Goal: Information Seeking & Learning: Learn about a topic

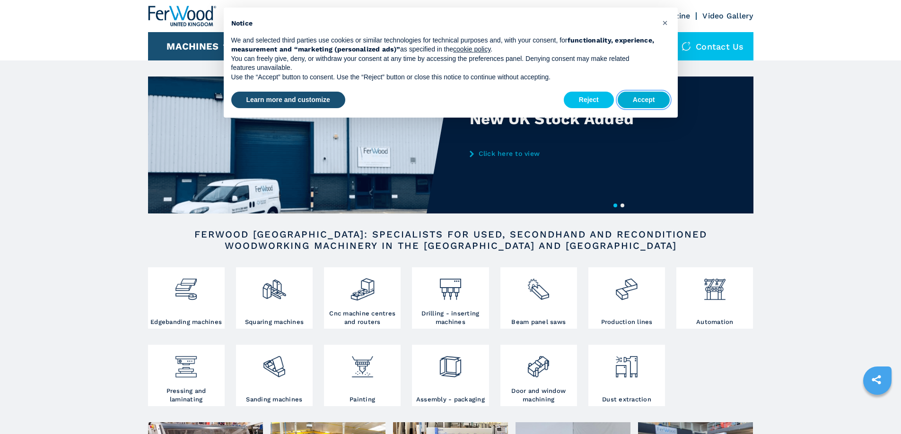
click at [637, 98] on button "Accept" at bounding box center [643, 100] width 52 height 17
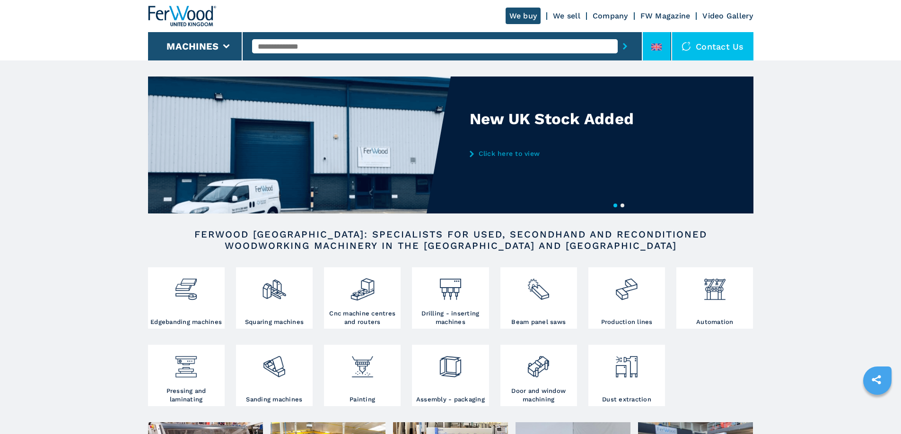
click at [663, 42] on li at bounding box center [656, 46] width 28 height 28
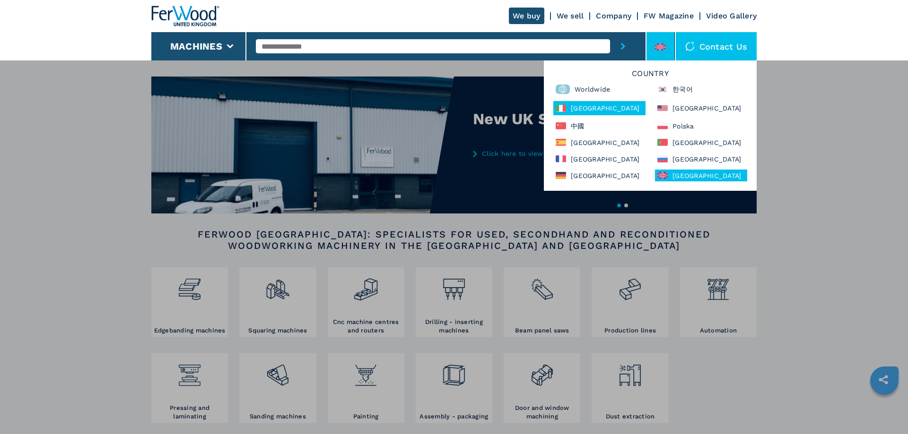
click at [577, 106] on div "[GEOGRAPHIC_DATA]" at bounding box center [599, 108] width 92 height 14
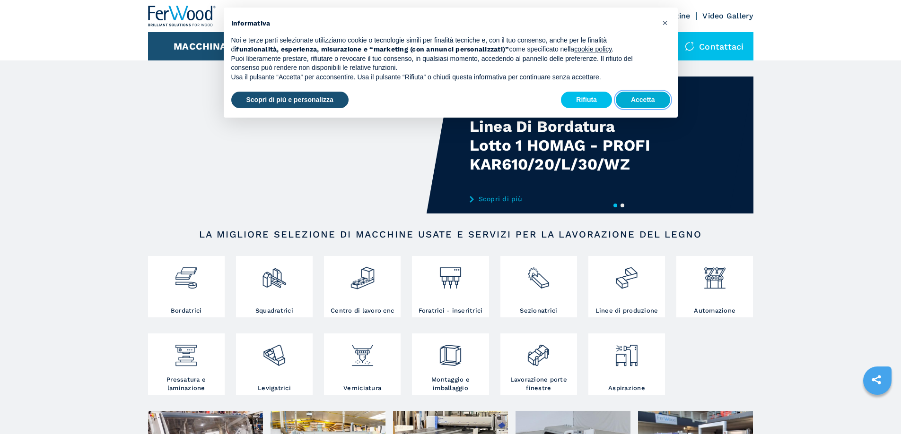
drag, startPoint x: 634, startPoint y: 100, endPoint x: 614, endPoint y: 122, distance: 29.8
click at [634, 100] on button "Accetta" at bounding box center [643, 100] width 54 height 17
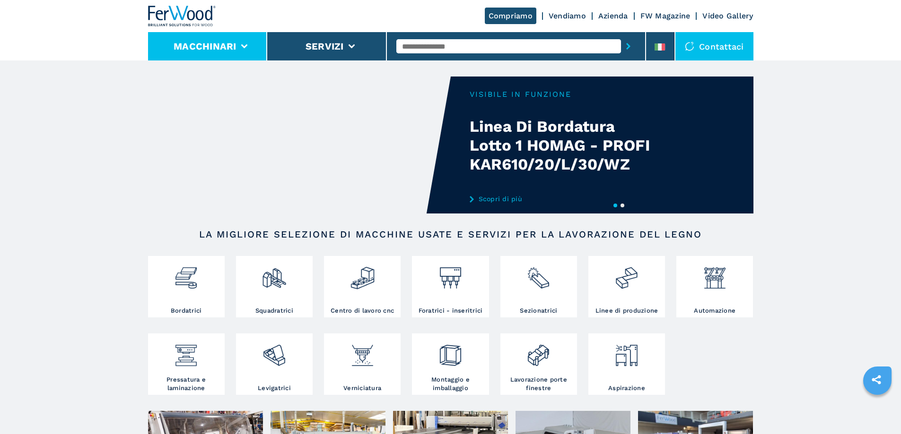
click at [226, 43] on button "Macchinari" at bounding box center [205, 46] width 63 height 11
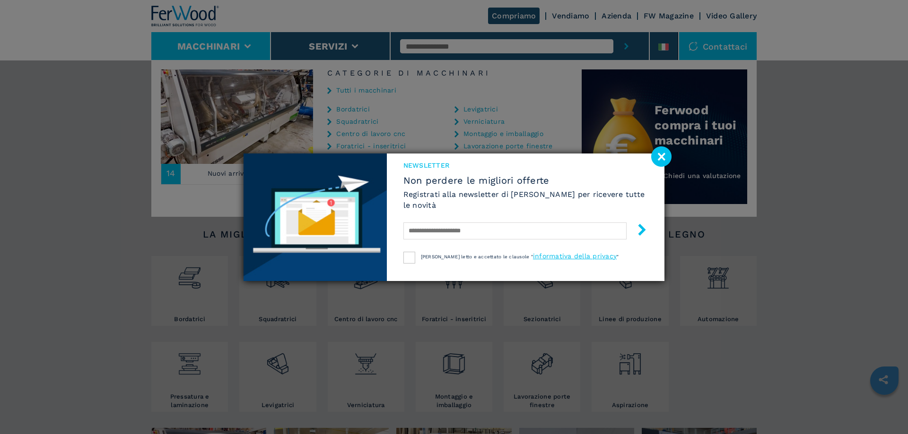
click at [656, 158] on image at bounding box center [661, 157] width 20 height 20
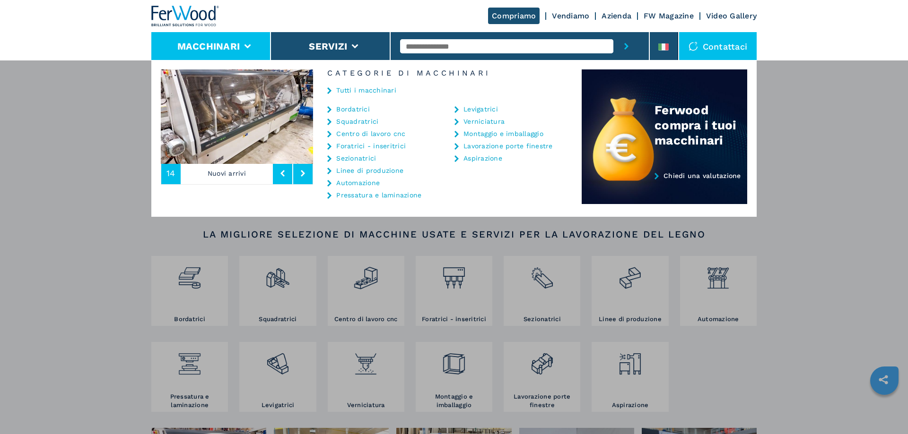
click at [370, 195] on link "Pressatura e laminazione" at bounding box center [378, 195] width 85 height 7
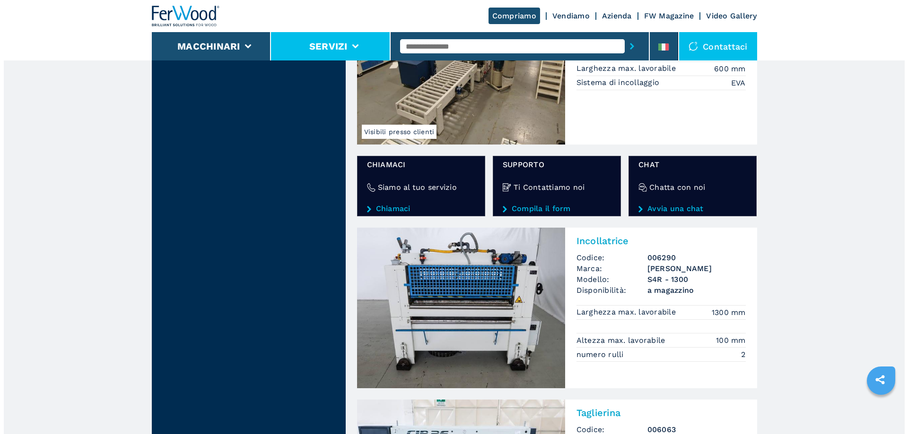
scroll to position [1333, 0]
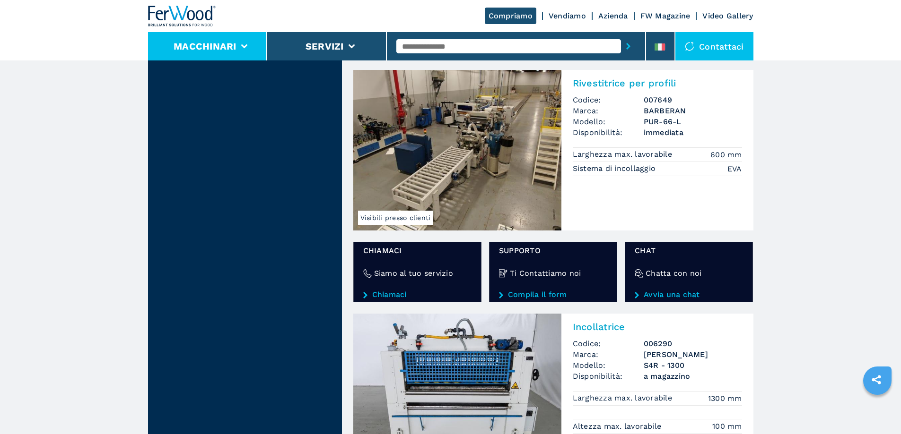
click at [232, 45] on button "Macchinari" at bounding box center [205, 46] width 63 height 11
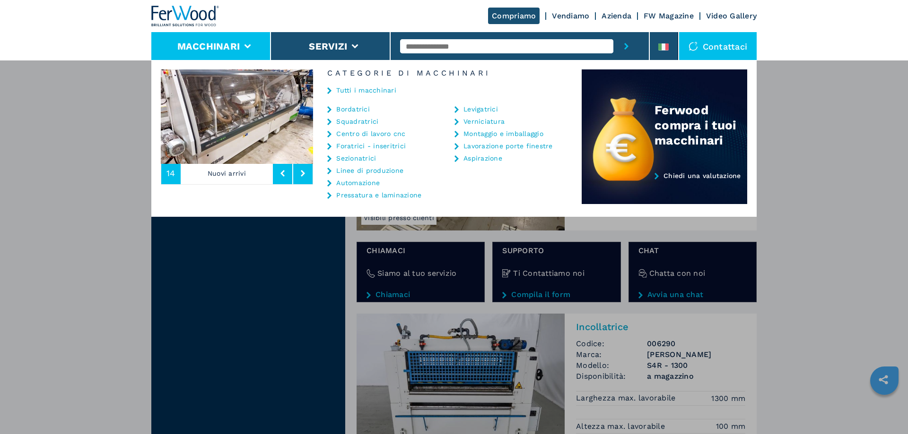
click at [487, 107] on link "Levigatrici" at bounding box center [480, 109] width 35 height 7
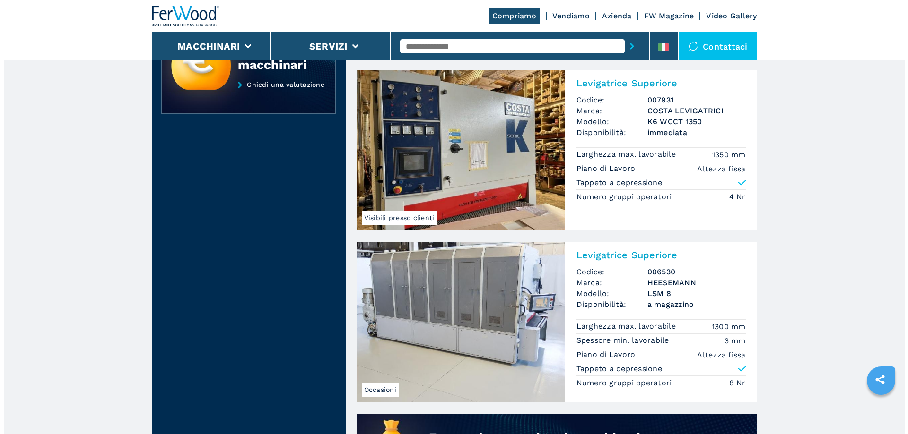
scroll to position [378, 0]
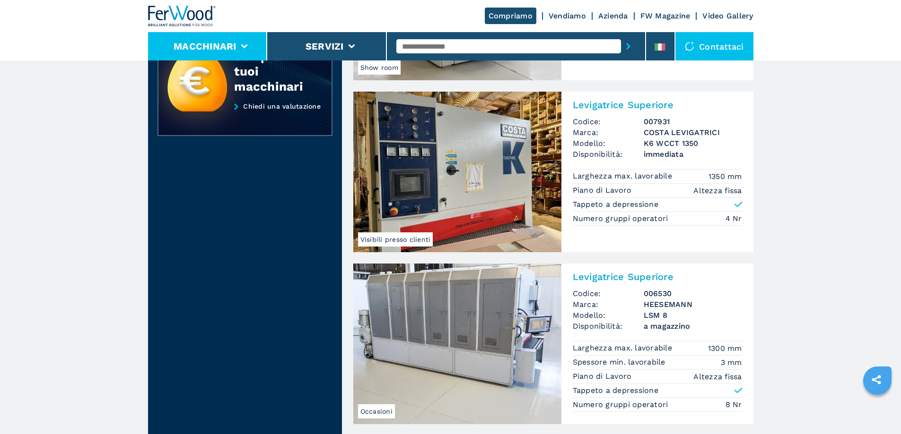
click at [198, 50] on button "Macchinari" at bounding box center [205, 46] width 63 height 11
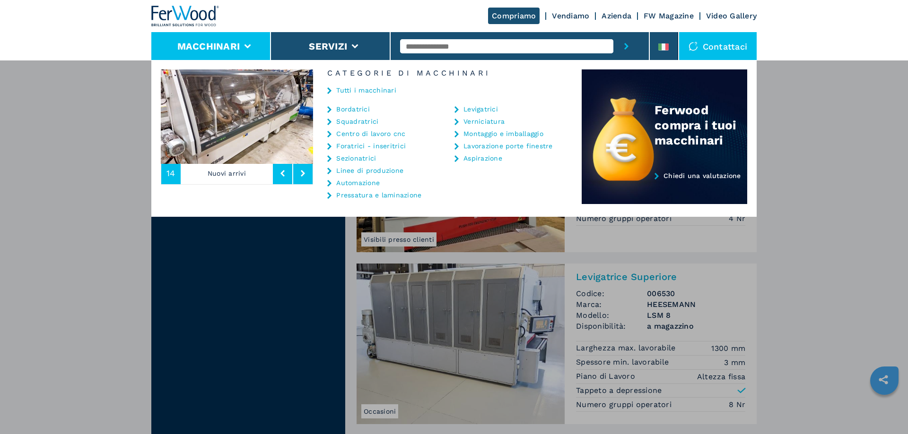
click at [362, 197] on link "Pressatura e laminazione" at bounding box center [378, 195] width 85 height 7
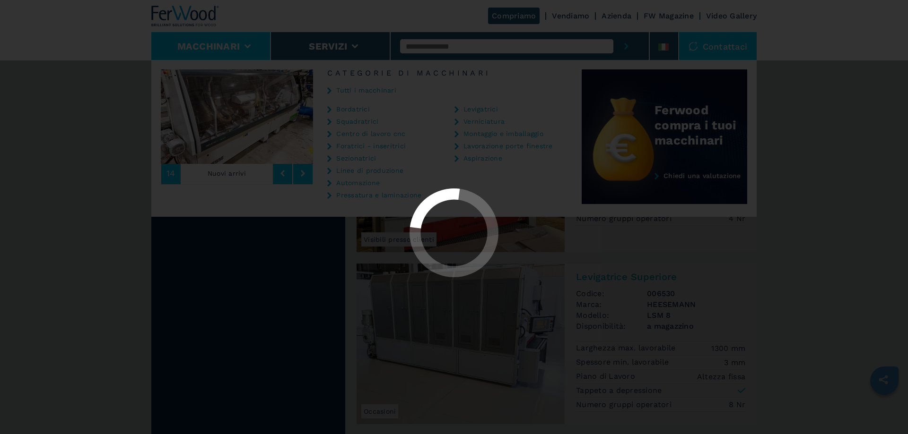
select select "**********"
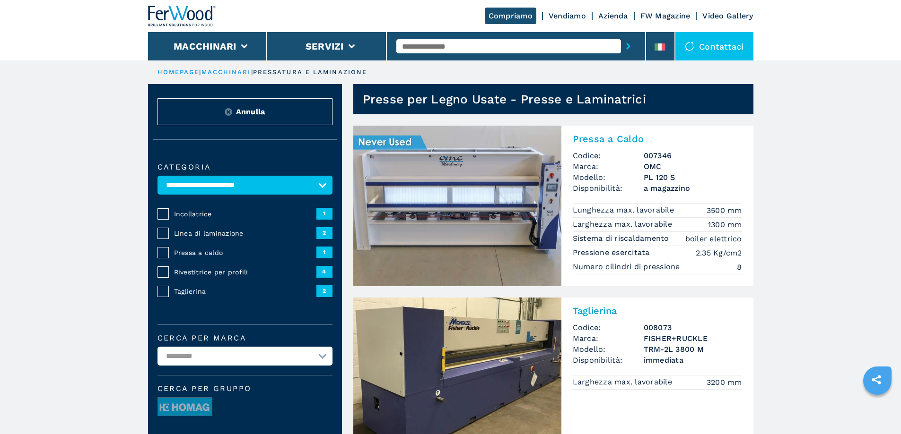
click at [618, 17] on link "Azienda" at bounding box center [613, 15] width 30 height 9
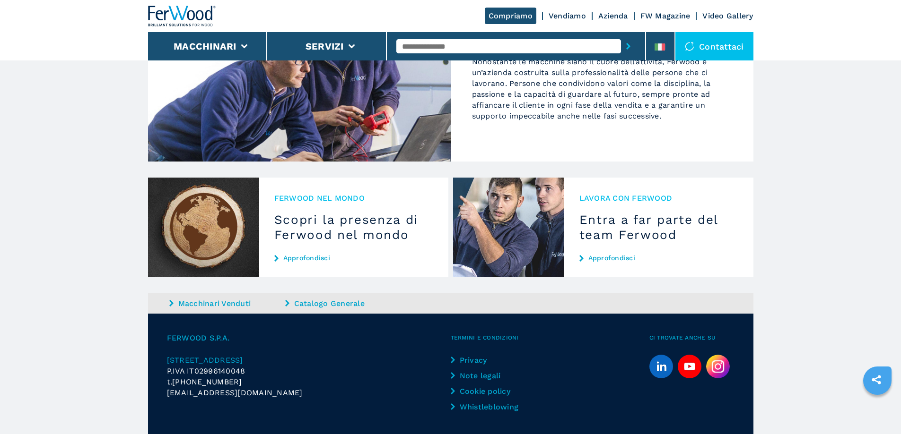
scroll to position [898, 0]
